Goal: Check status: Check status

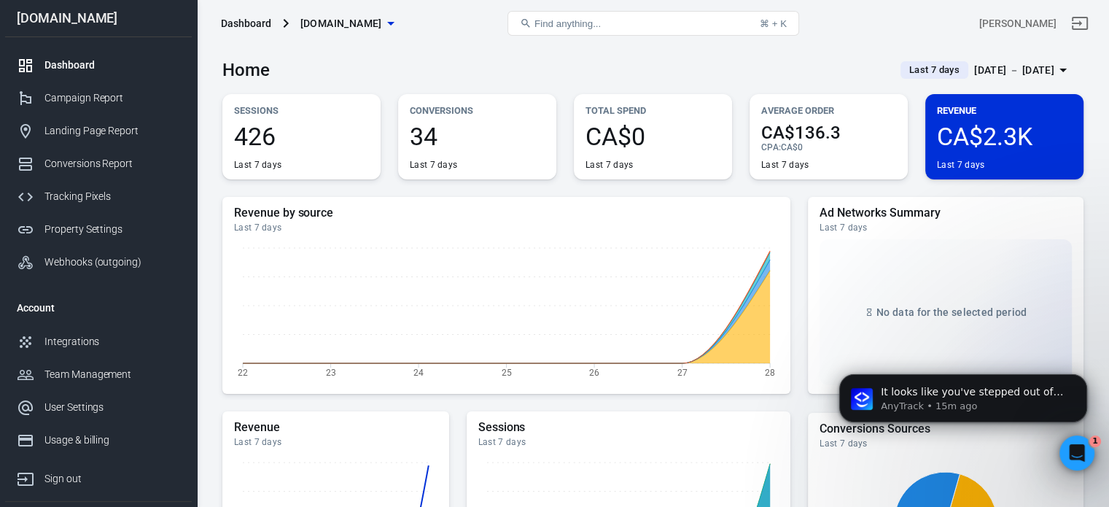
click at [1039, 152] on div "CA$2.3K Last 7 days" at bounding box center [1004, 147] width 135 height 47
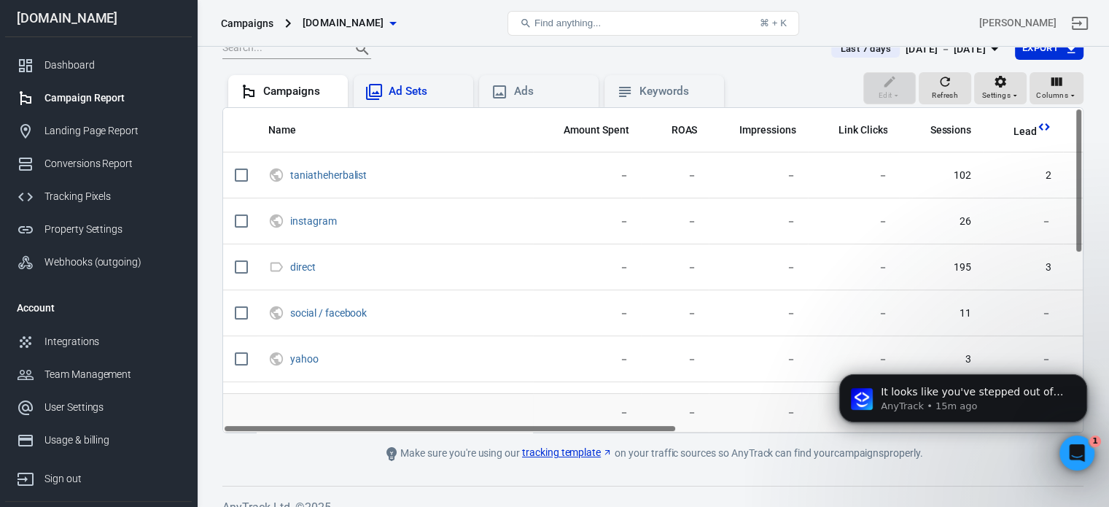
click at [411, 92] on div "Ad Sets" at bounding box center [425, 91] width 73 height 15
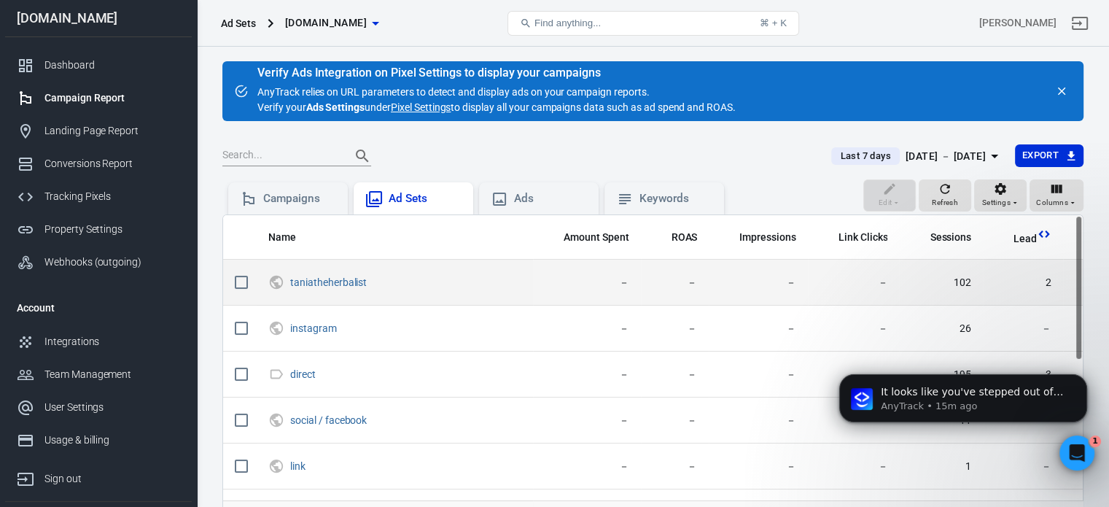
scroll to position [12, 0]
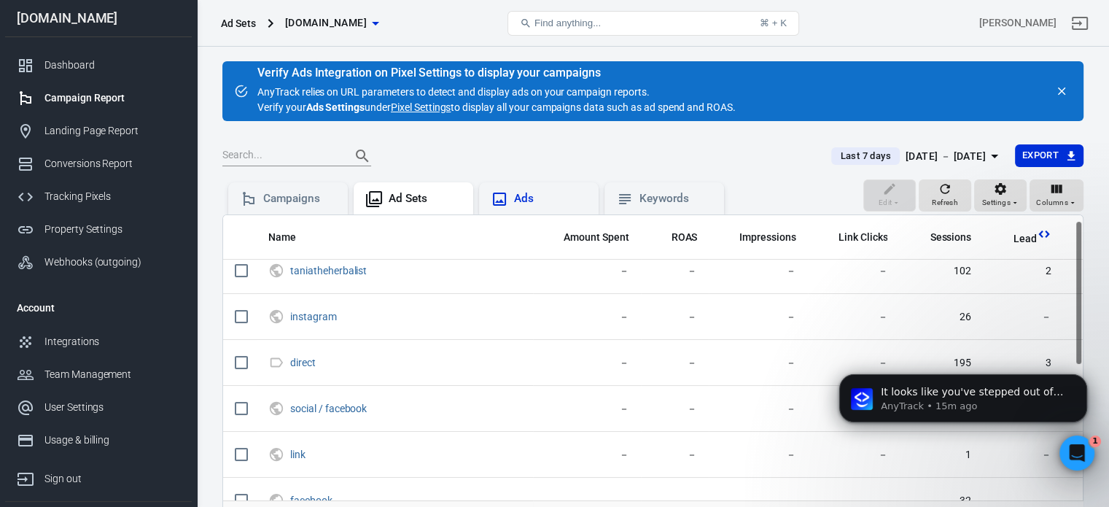
click at [528, 200] on div "Ads" at bounding box center [550, 198] width 73 height 15
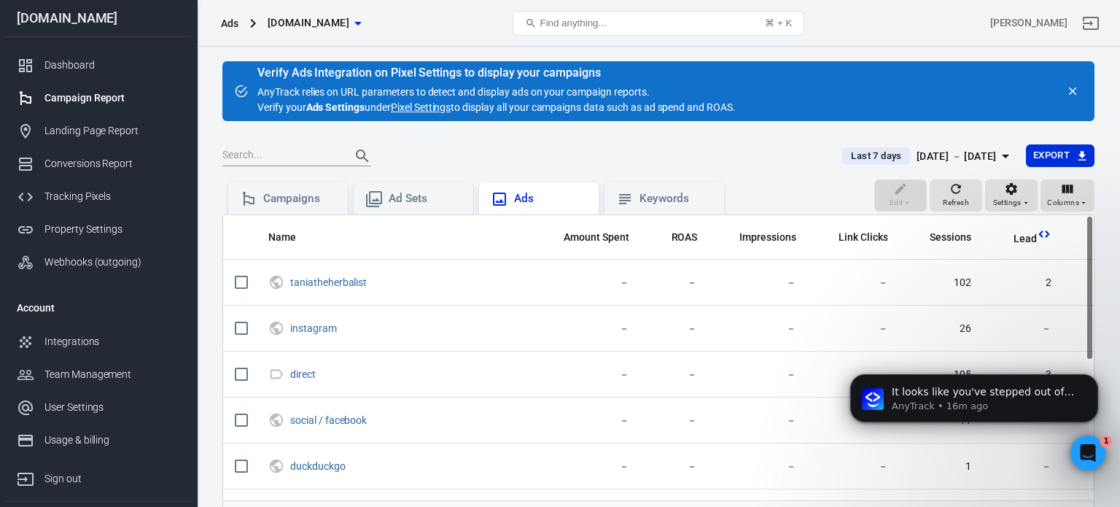
click at [528, 200] on div "Ads" at bounding box center [550, 198] width 73 height 15
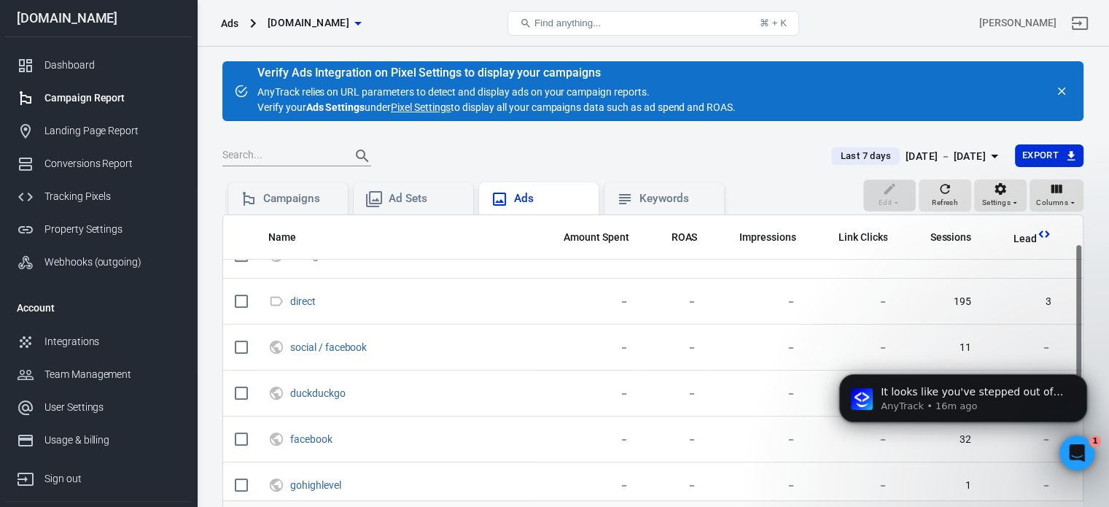
scroll to position [76, 0]
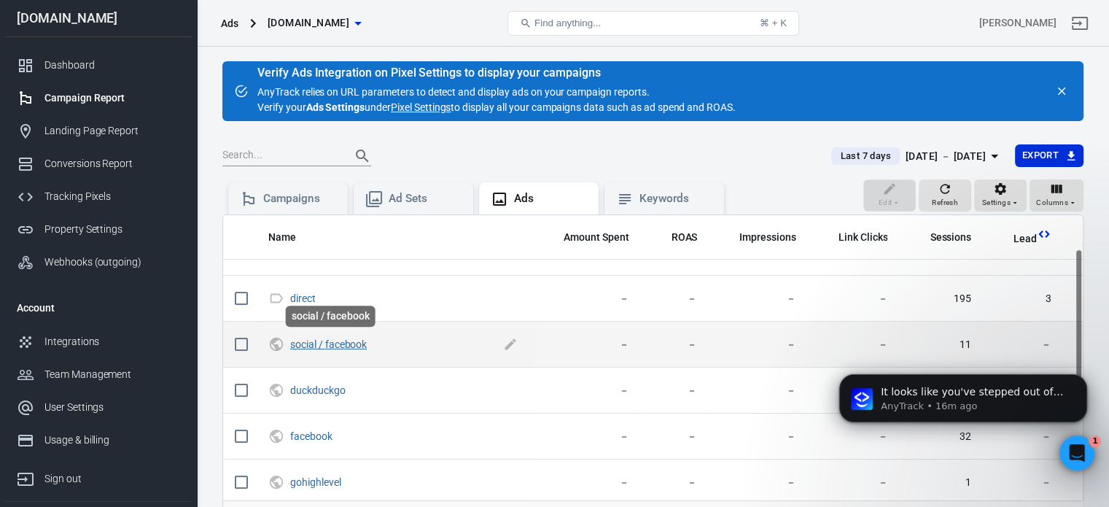
click at [341, 343] on link "social / facebook" at bounding box center [328, 344] width 77 height 12
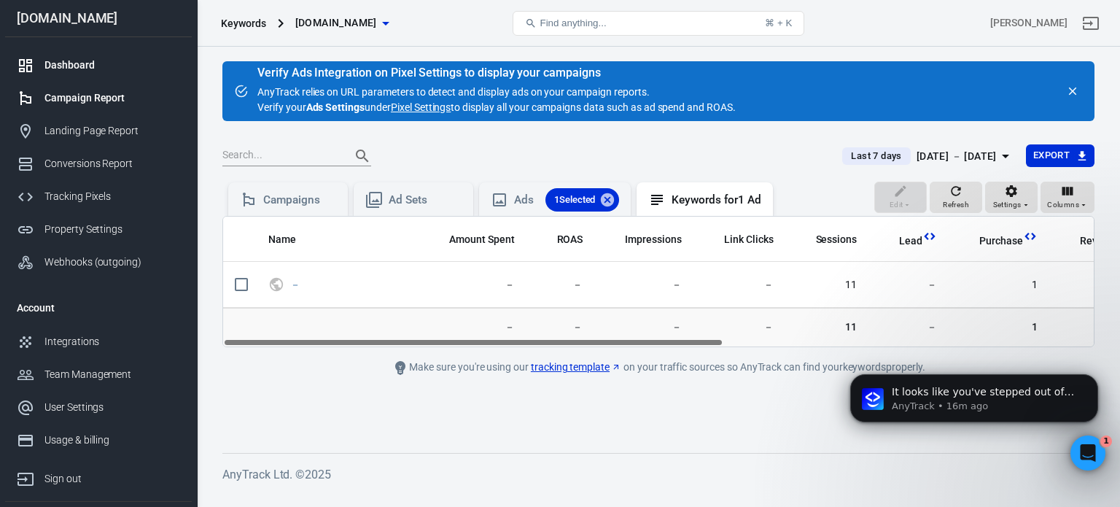
click at [87, 77] on link "Dashboard" at bounding box center [98, 65] width 187 height 33
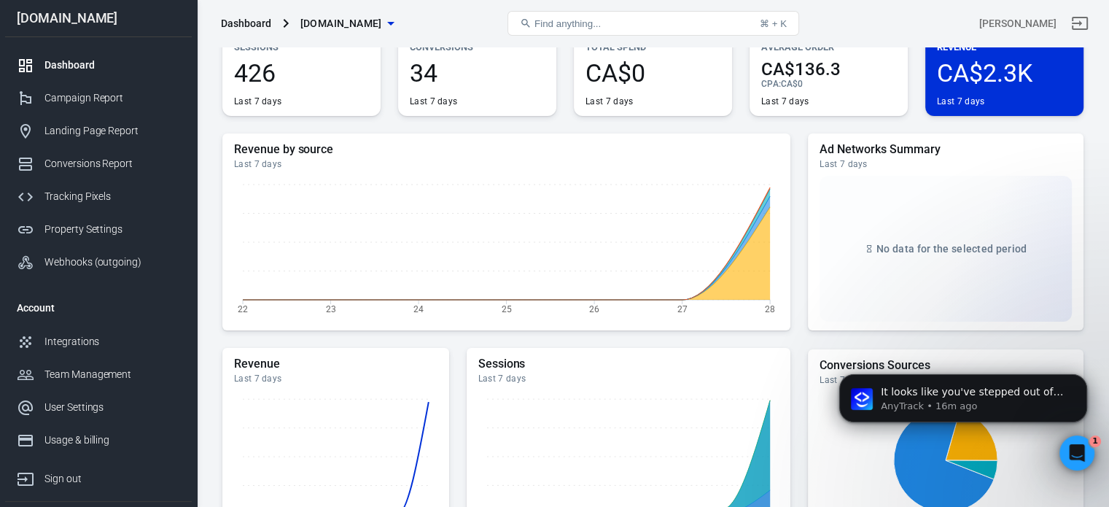
scroll to position [64, 0]
click at [983, 75] on span "CA$2.3K" at bounding box center [1004, 72] width 135 height 25
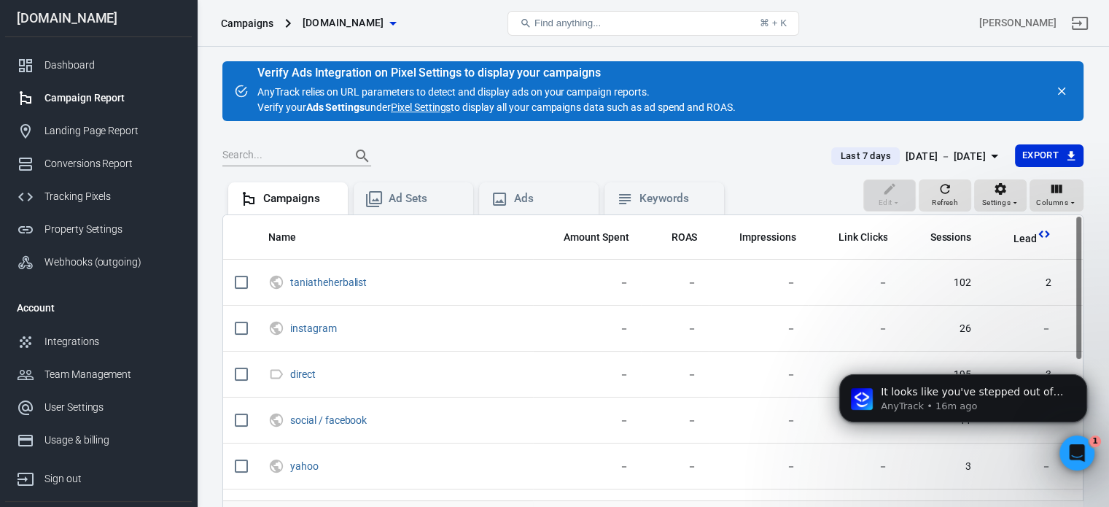
click at [428, 107] on link "Pixel Settings" at bounding box center [421, 107] width 60 height 15
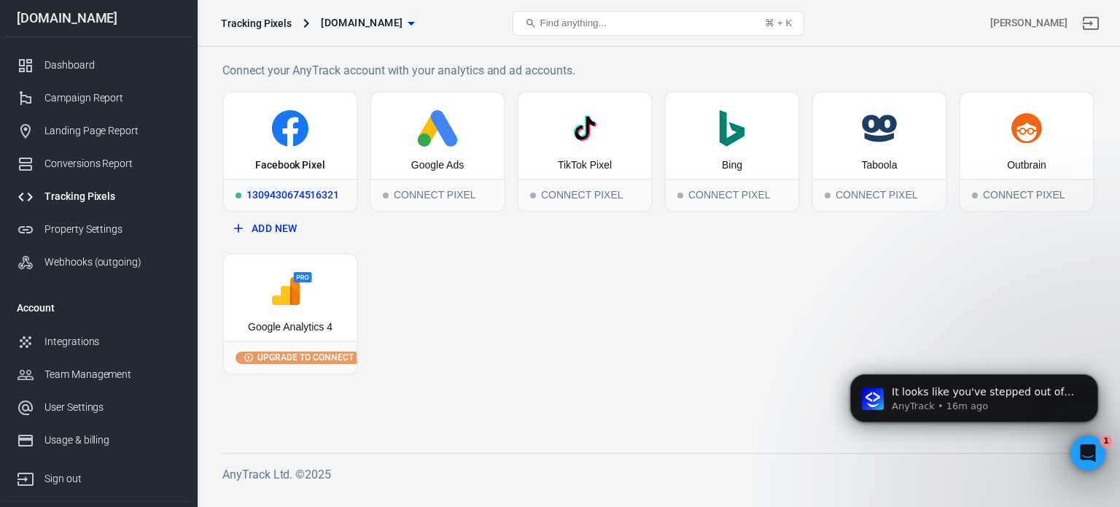
click at [280, 138] on icon at bounding box center [290, 128] width 36 height 36
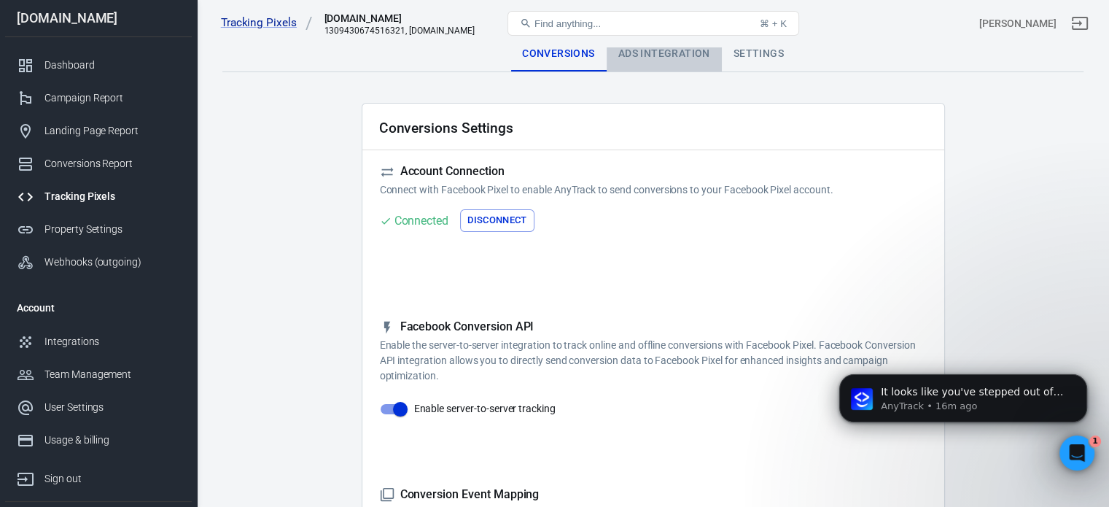
click at [668, 52] on div "Ads Integration" at bounding box center [663, 53] width 115 height 35
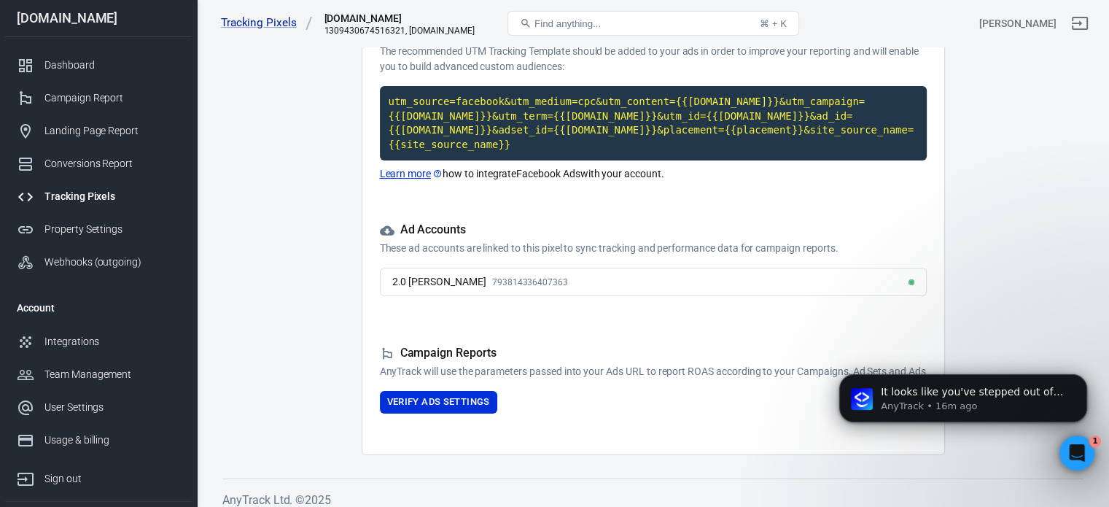
scroll to position [159, 0]
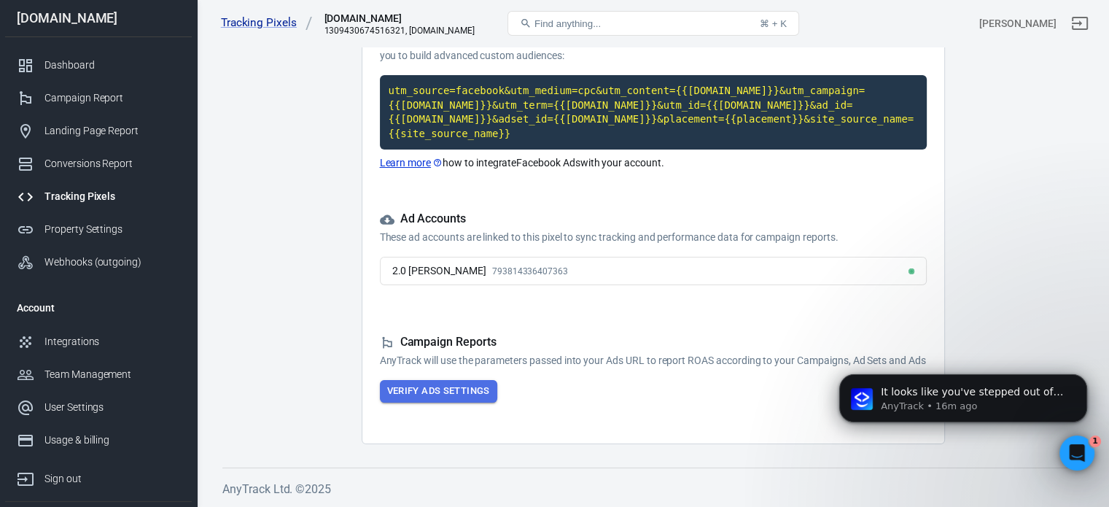
click at [446, 386] on button "Verify Ads Settings" at bounding box center [438, 391] width 117 height 23
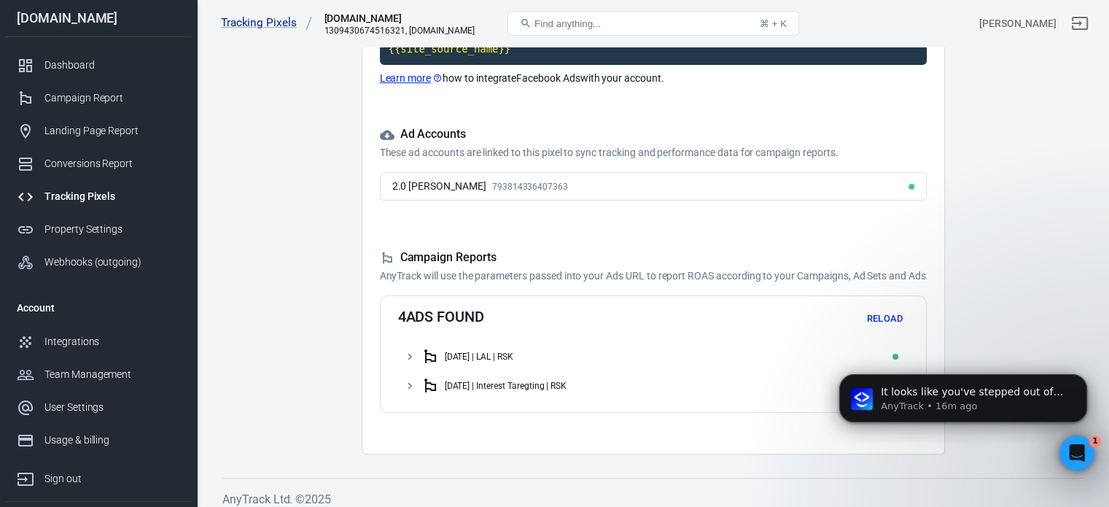
scroll to position [254, 0]
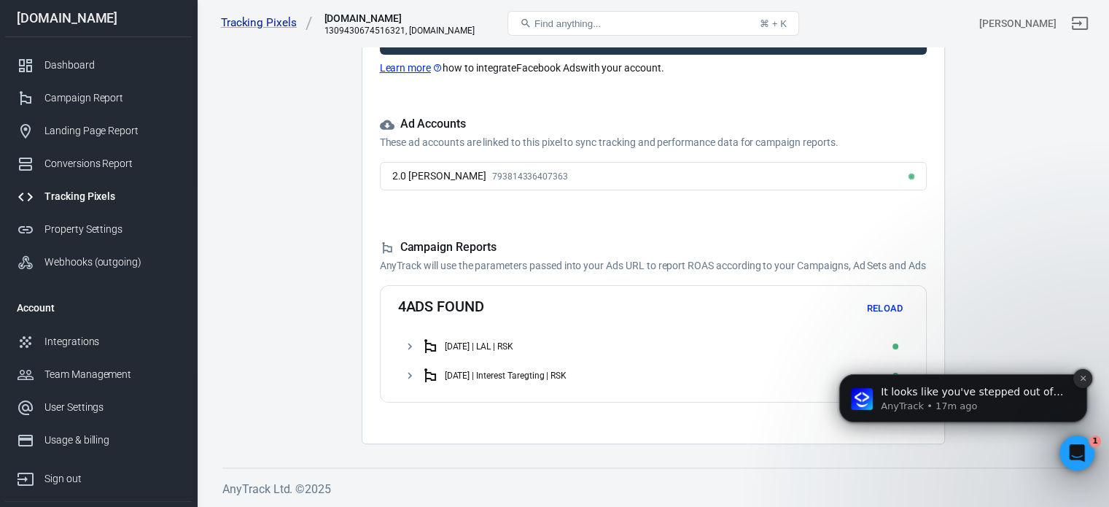
click at [1082, 378] on icon "Dismiss notification" at bounding box center [1082, 377] width 5 height 5
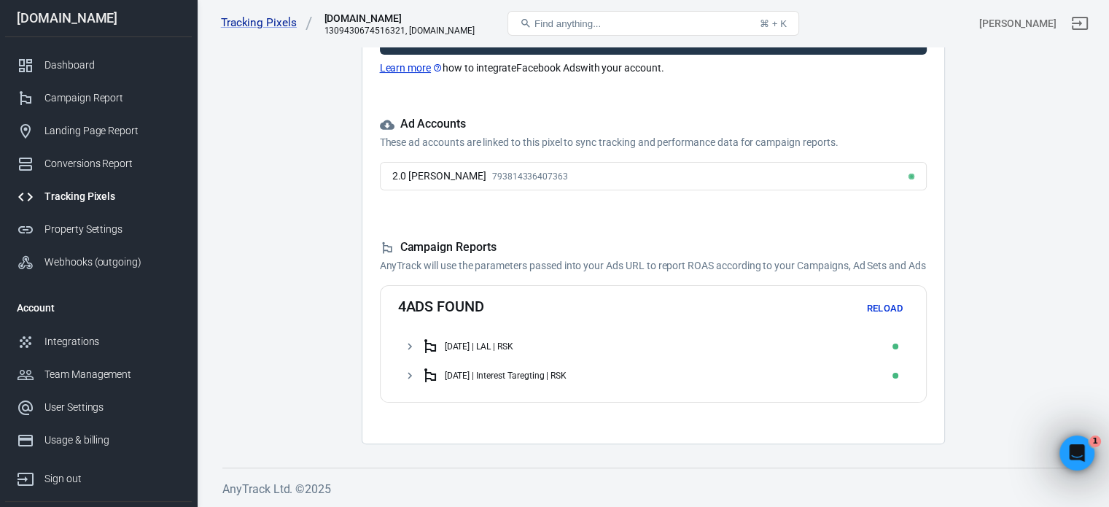
click at [407, 346] on icon at bounding box center [409, 346] width 13 height 13
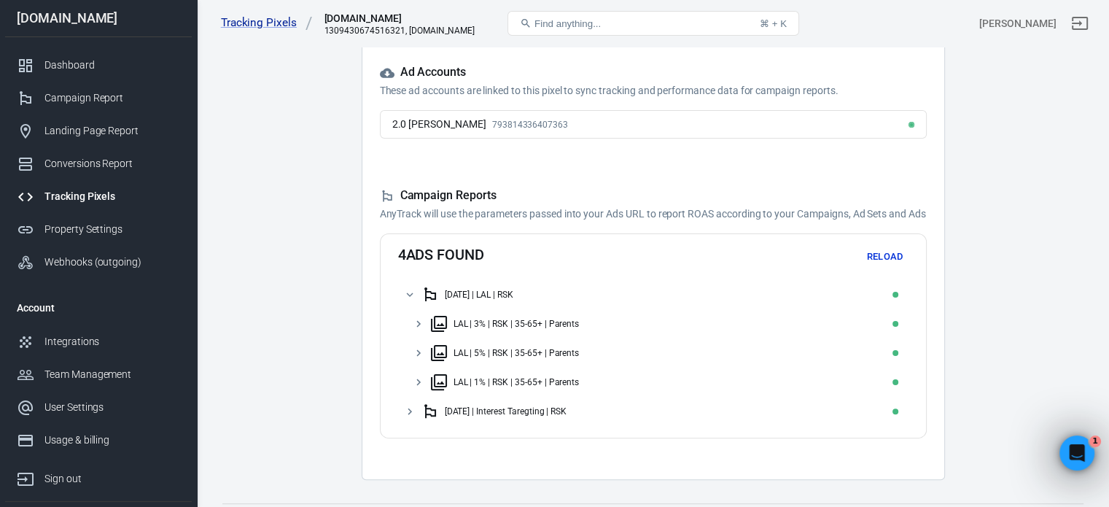
scroll to position [306, 0]
click at [410, 413] on icon at bounding box center [409, 410] width 13 height 13
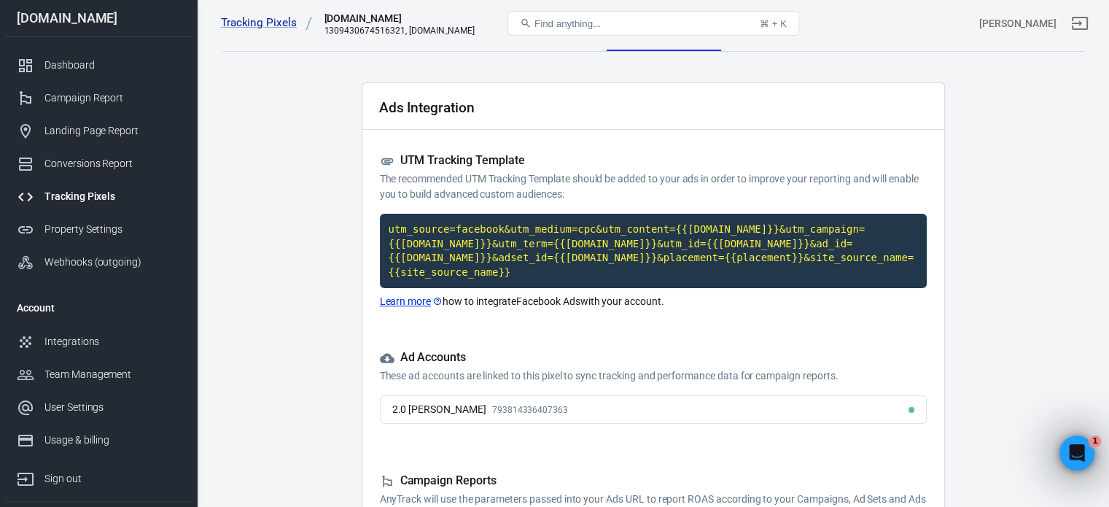
scroll to position [19, 0]
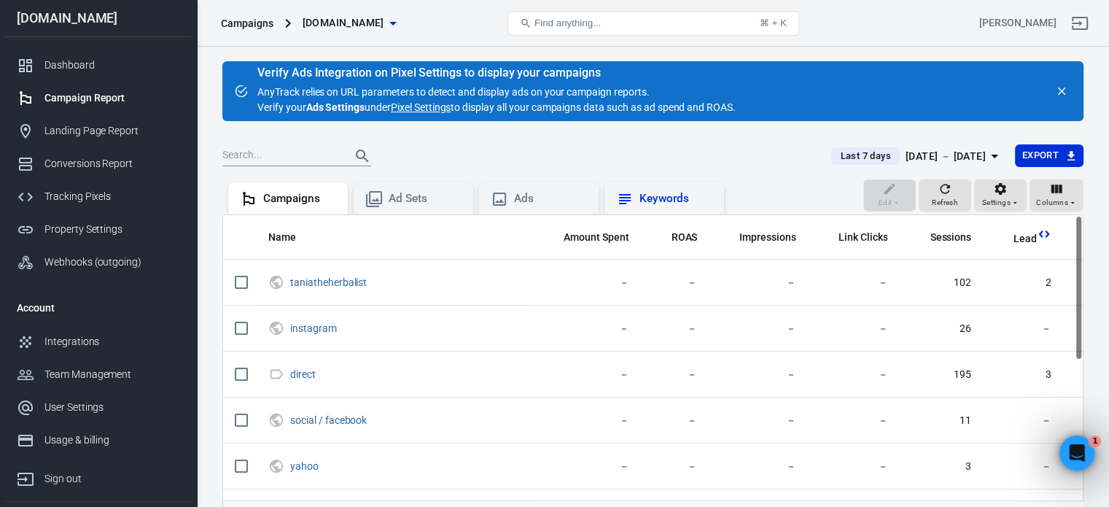
click at [679, 196] on div "Keywords" at bounding box center [675, 198] width 73 height 15
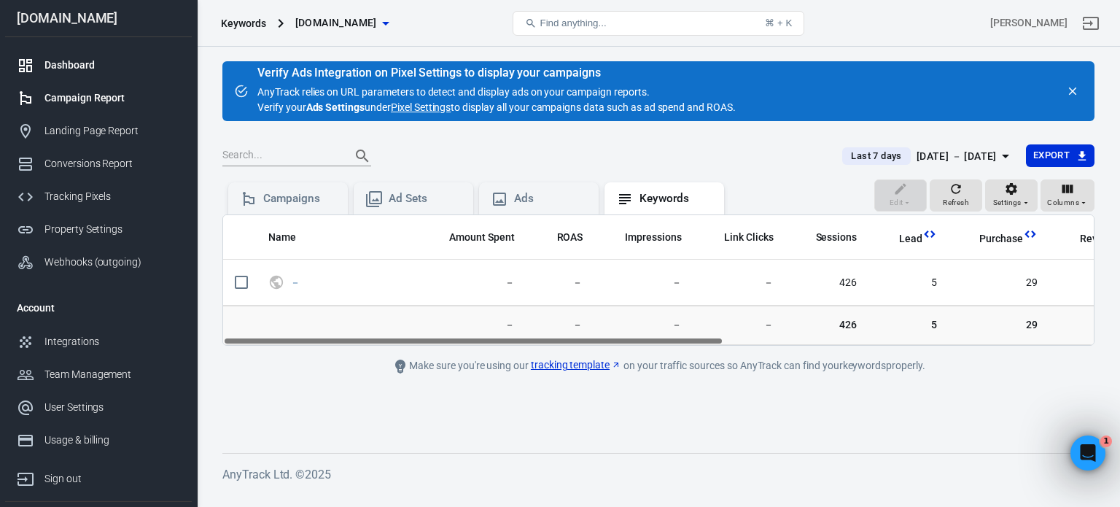
click at [86, 63] on div "Dashboard" at bounding box center [112, 65] width 136 height 15
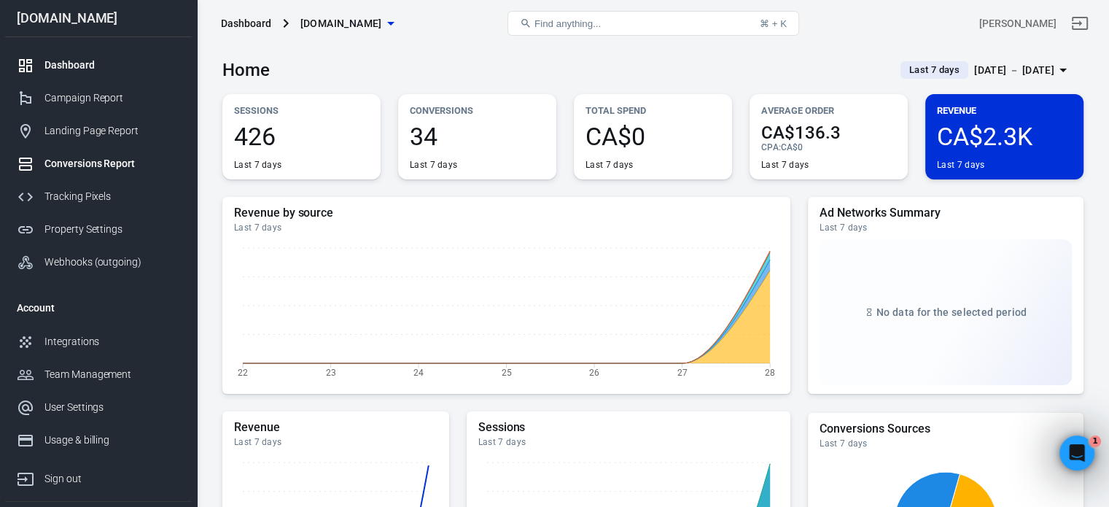
click at [90, 163] on div "Conversions Report" at bounding box center [112, 163] width 136 height 15
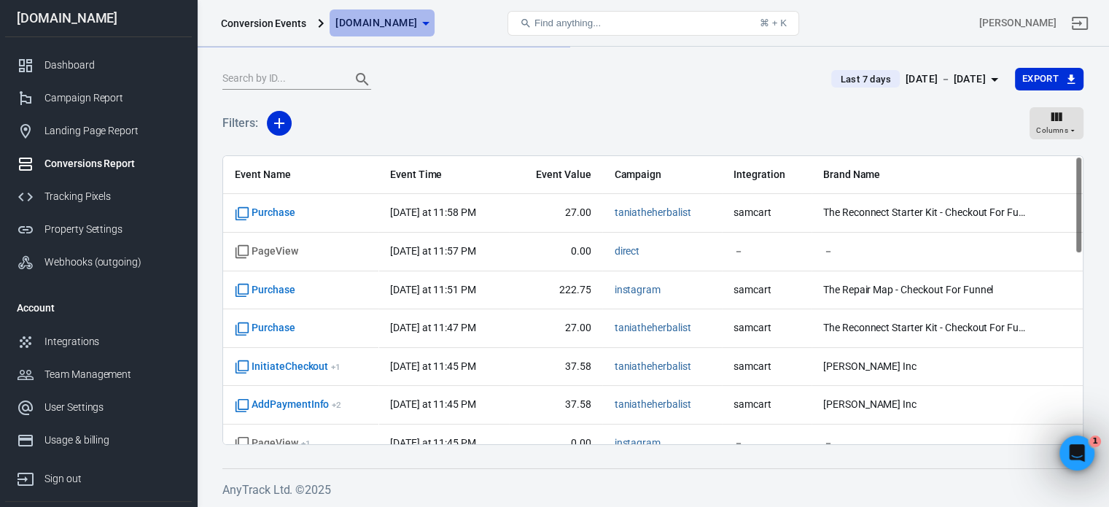
click at [434, 23] on icon "button" at bounding box center [425, 23] width 17 height 17
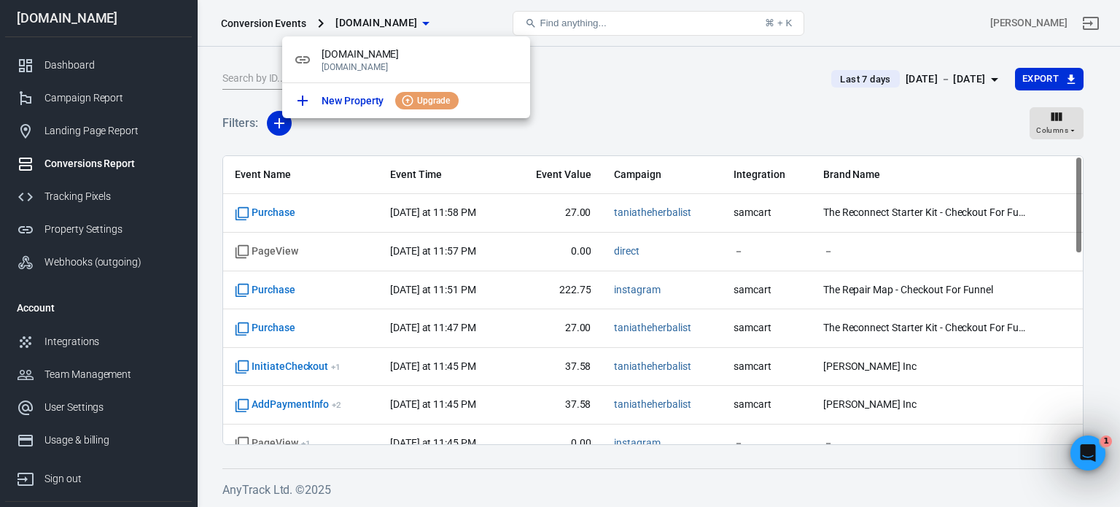
click at [472, 23] on div at bounding box center [560, 253] width 1120 height 507
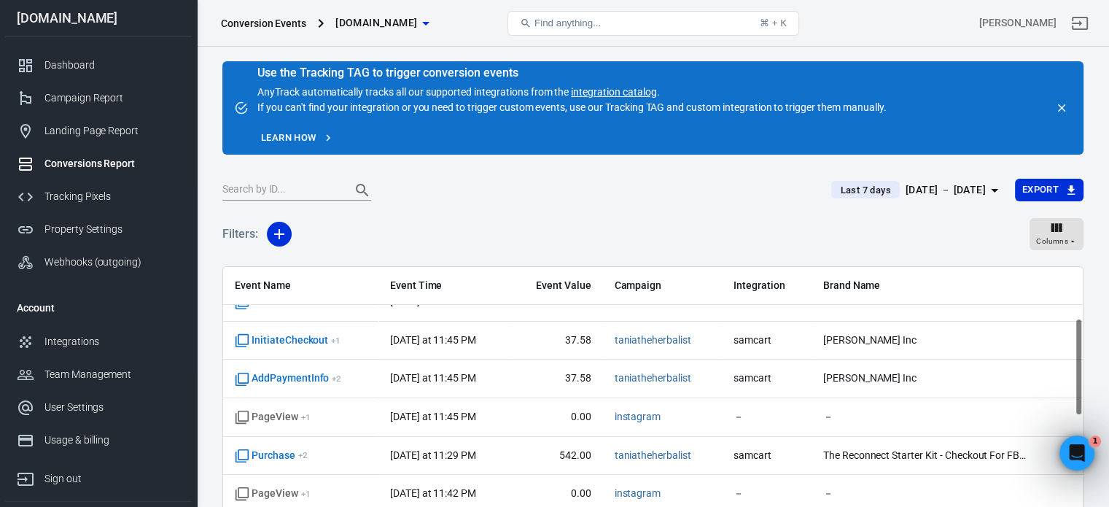
scroll to position [152, 0]
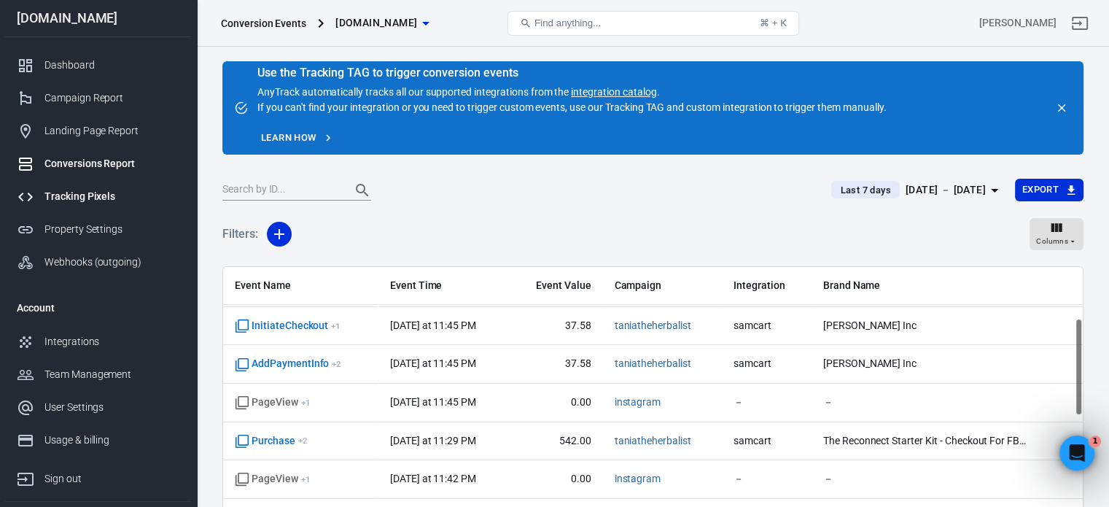
click at [76, 196] on div "Tracking Pixels" at bounding box center [112, 196] width 136 height 15
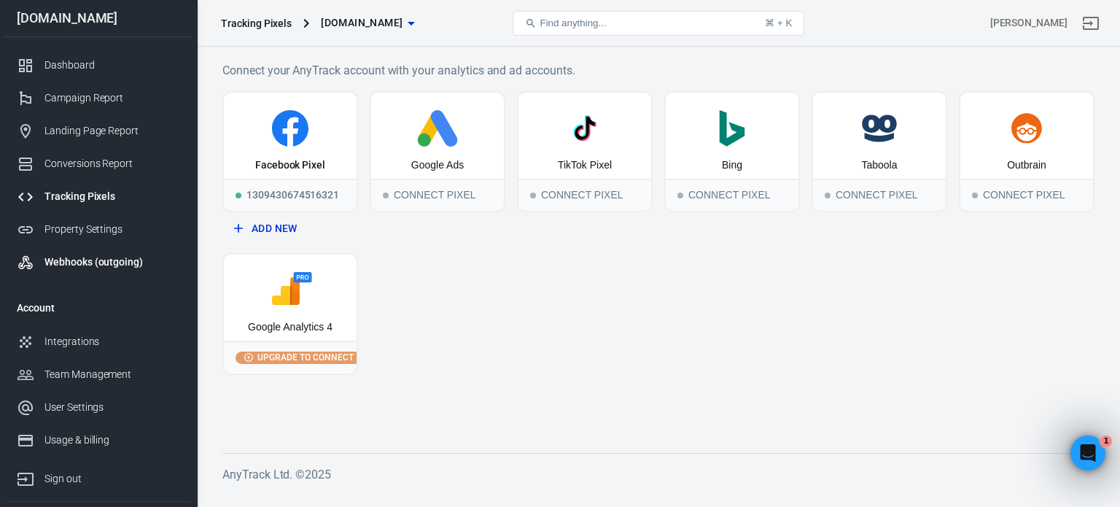
click at [67, 259] on div "Webhooks (outgoing)" at bounding box center [112, 261] width 136 height 15
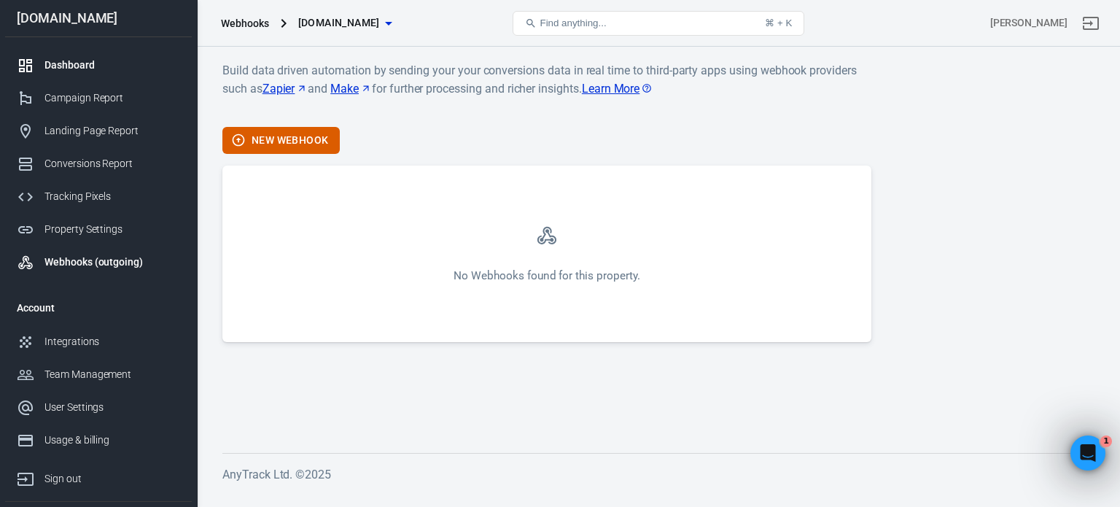
click at [64, 71] on div "Dashboard" at bounding box center [112, 65] width 136 height 15
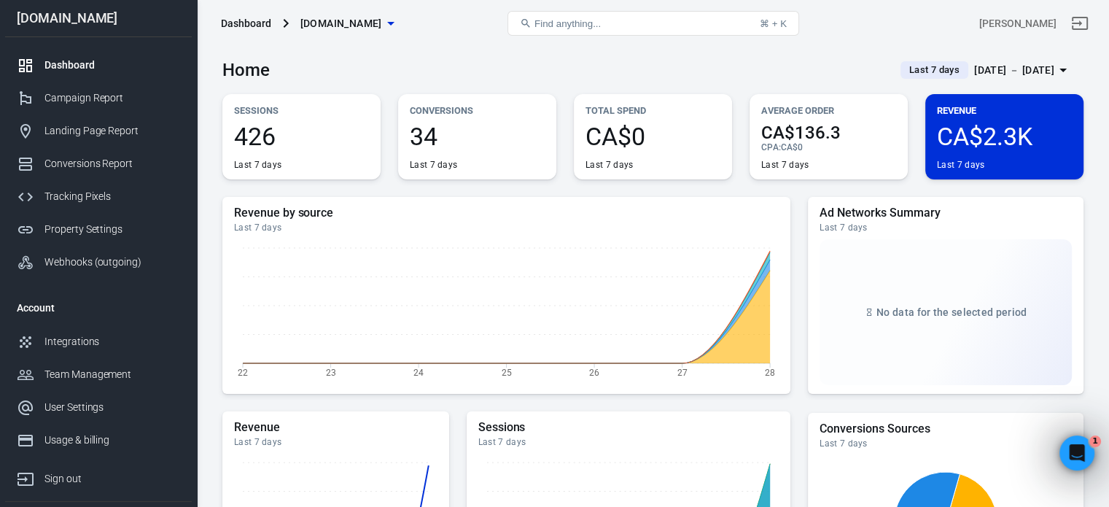
click at [463, 136] on span "34" at bounding box center [477, 136] width 135 height 25
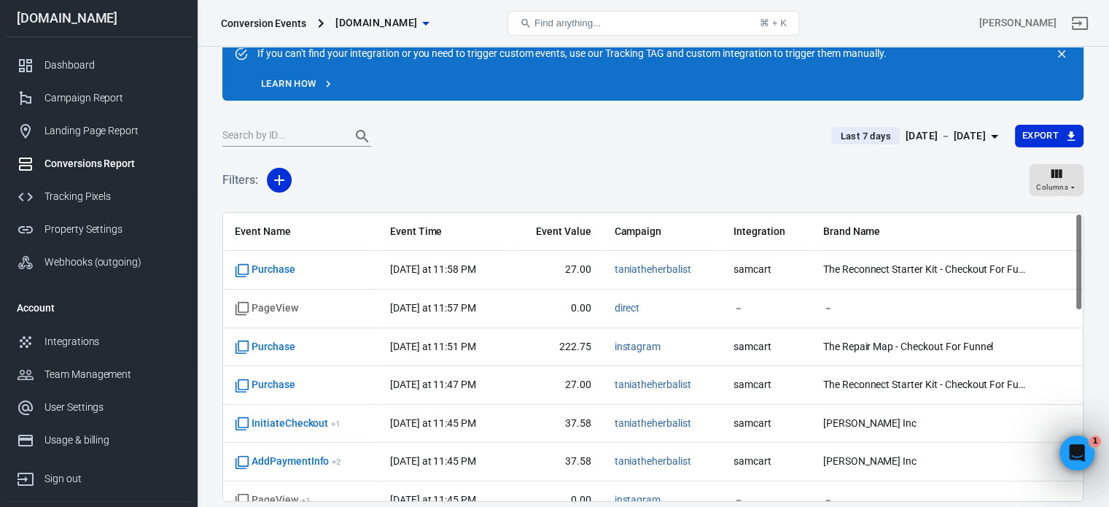
scroll to position [55, 0]
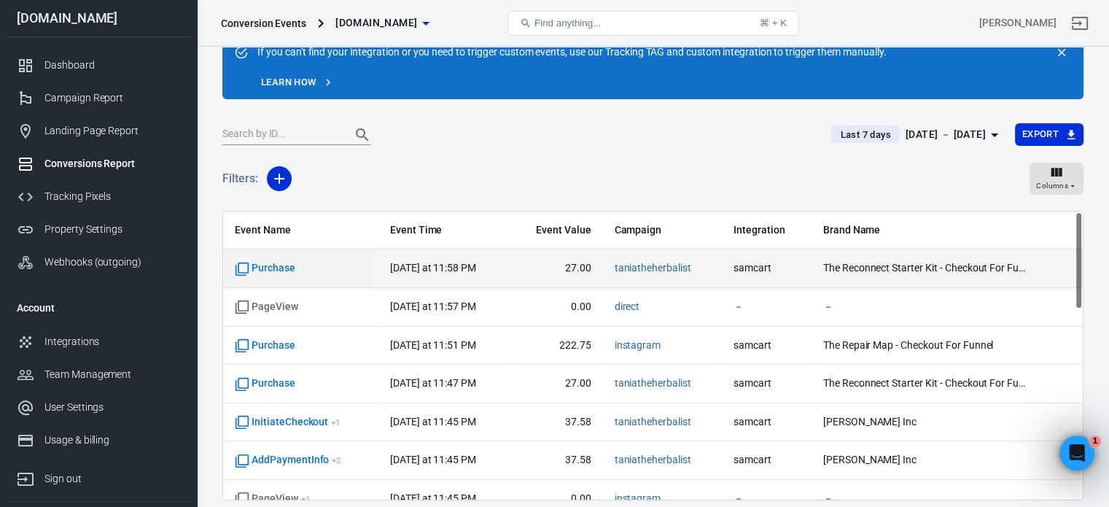
click at [912, 266] on span "The Reconnect Starter Kit - Checkout For Funnel" at bounding box center [925, 268] width 204 height 15
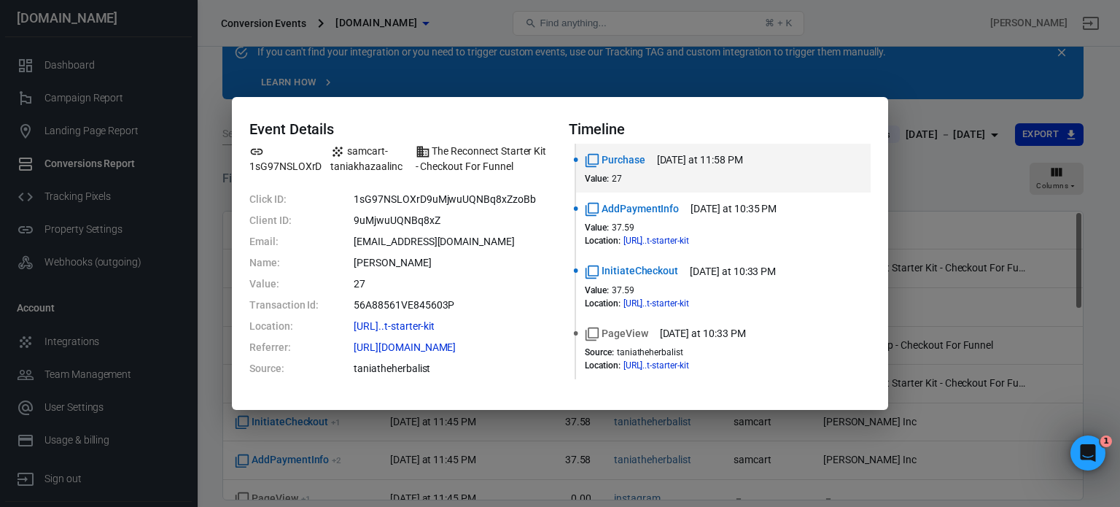
click at [928, 235] on div "Event Details 1sG97NSLOXrD samcart-taniakhazaalinc The Reconnect Starter Kit - …" at bounding box center [560, 253] width 1120 height 507
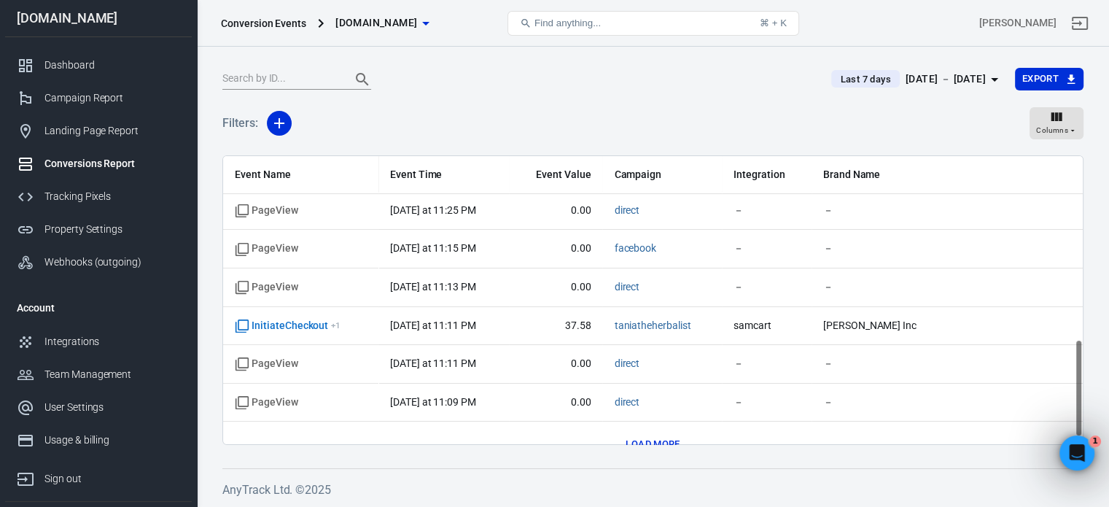
scroll to position [560, 0]
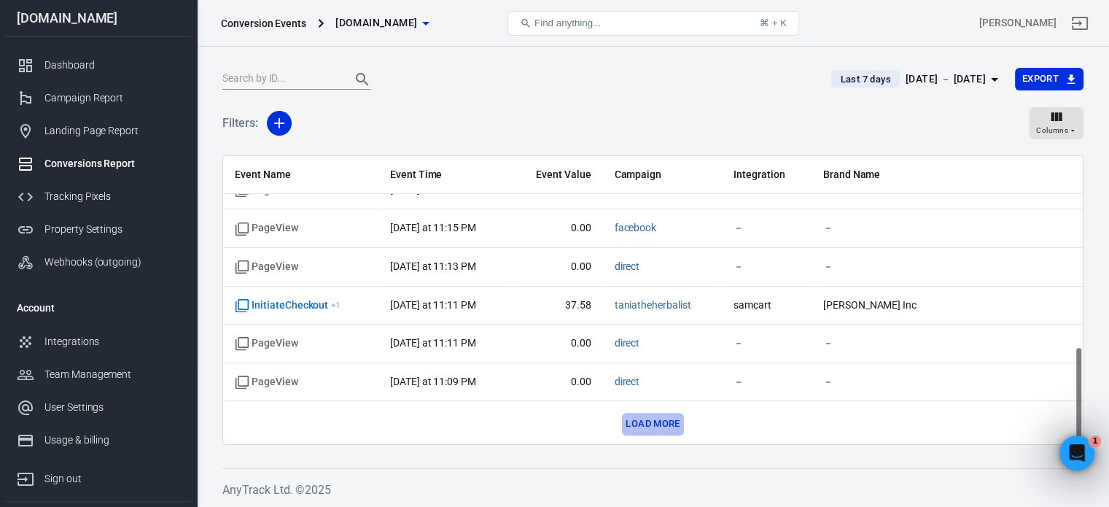
click at [658, 413] on button "Load more" at bounding box center [652, 424] width 61 height 23
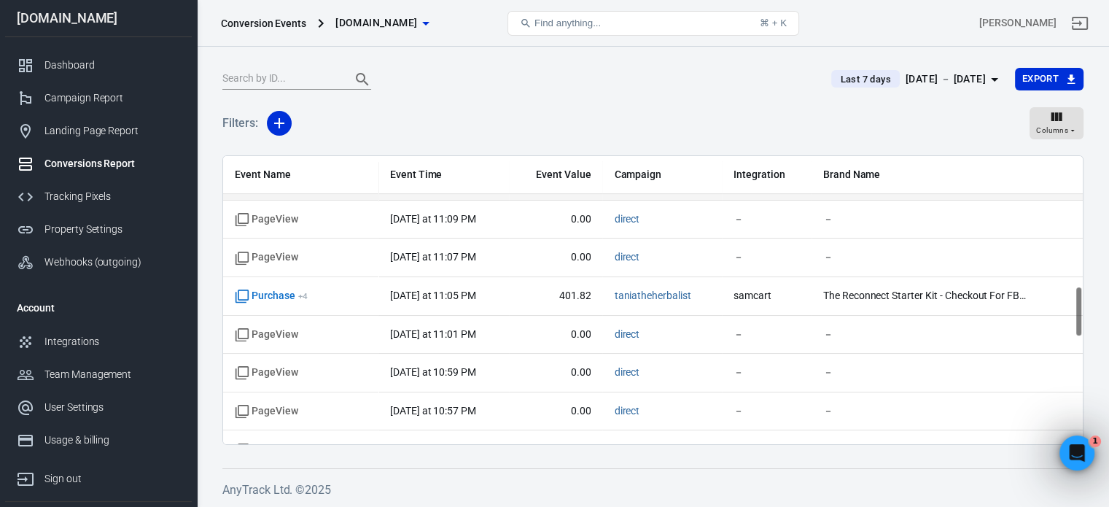
scroll to position [729, 0]
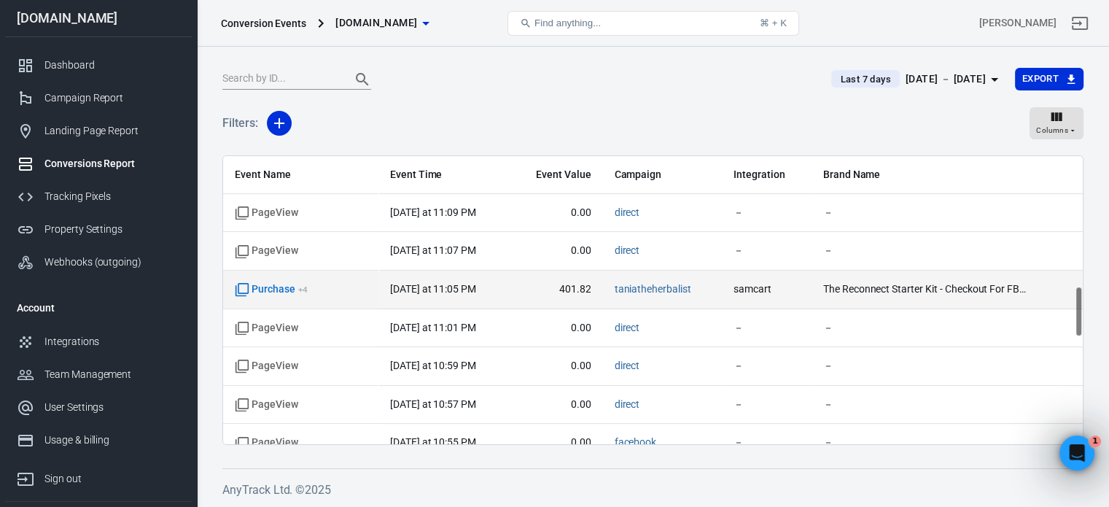
click at [988, 290] on span "The Reconnect Starter Kit - Checkout For FB Funnel" at bounding box center [925, 289] width 204 height 15
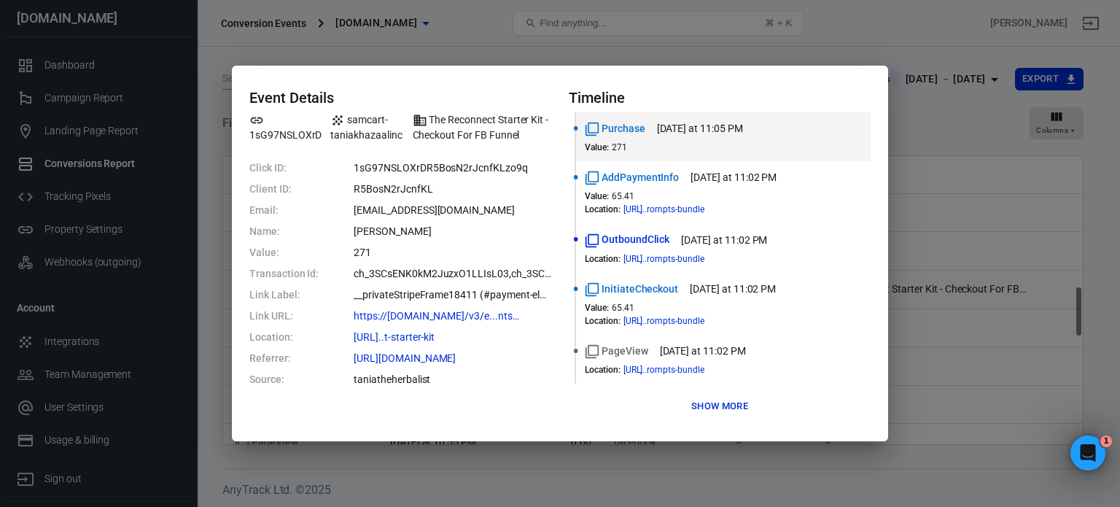
click at [950, 107] on div "Event Details 1sG97NSLOXrD samcart-taniakhazaalinc The Reconnect Starter Kit - …" at bounding box center [560, 253] width 1120 height 507
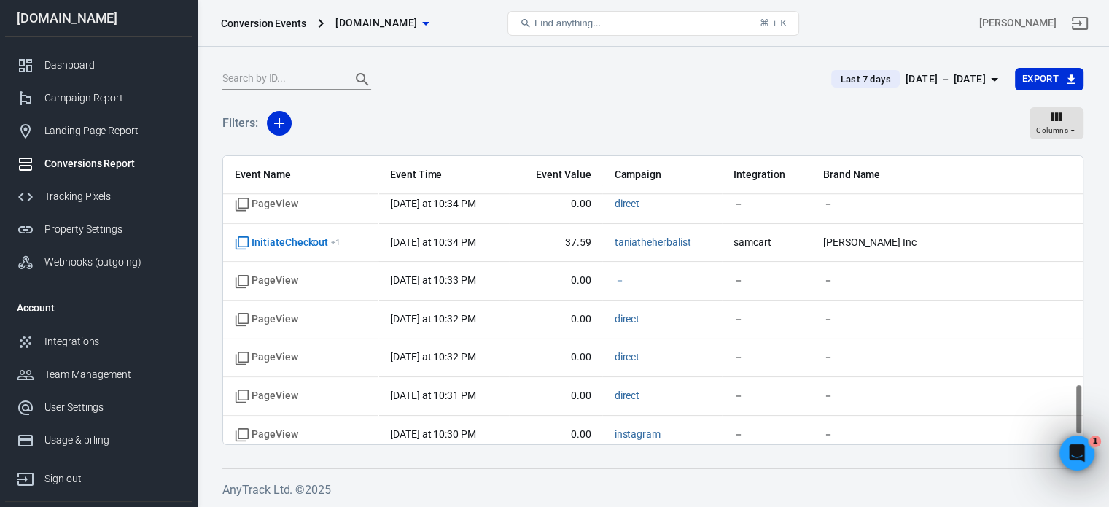
scroll to position [1324, 0]
